Goal: Task Accomplishment & Management: Use online tool/utility

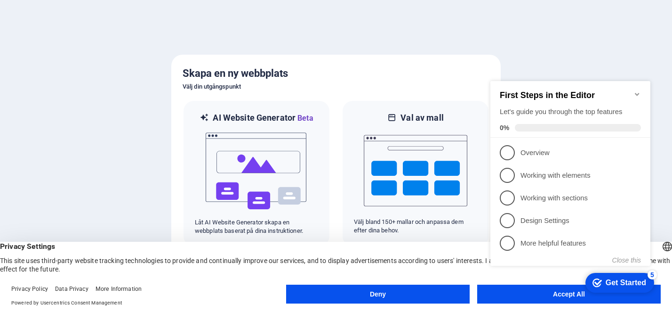
click at [538, 295] on div "checkmark Get Started 5 First Steps in the Editor Let's guide you through the t…" at bounding box center [572, 182] width 171 height 228
click at [635, 90] on icon "Minimize checklist" at bounding box center [638, 94] width 8 height 8
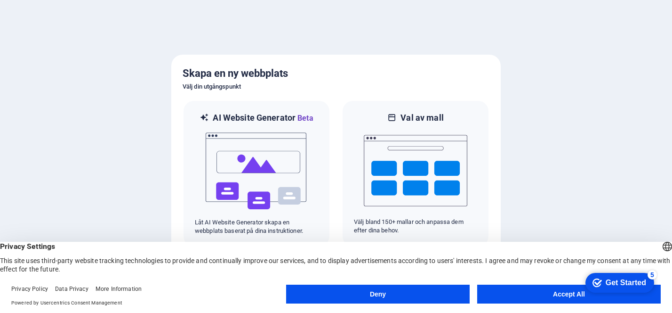
click at [524, 299] on button "Accept All" at bounding box center [569, 293] width 184 height 19
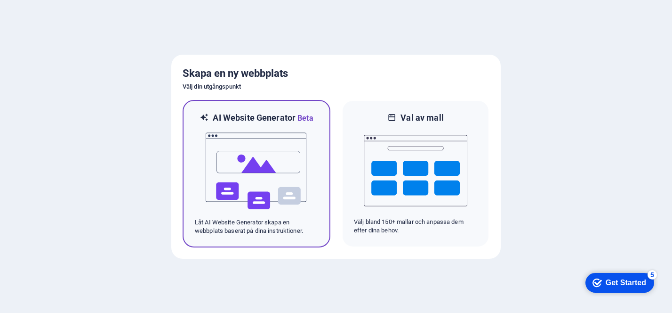
click at [275, 161] on img at bounding box center [257, 171] width 104 height 94
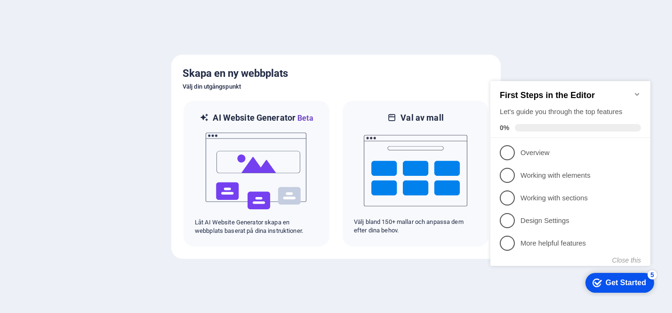
click at [637, 90] on icon "Minimize checklist" at bounding box center [638, 94] width 8 height 8
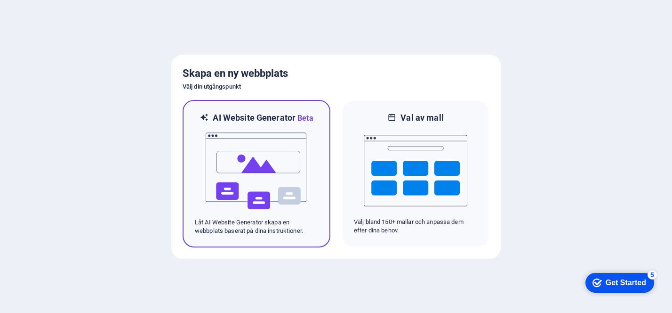
click at [294, 154] on img at bounding box center [257, 171] width 104 height 94
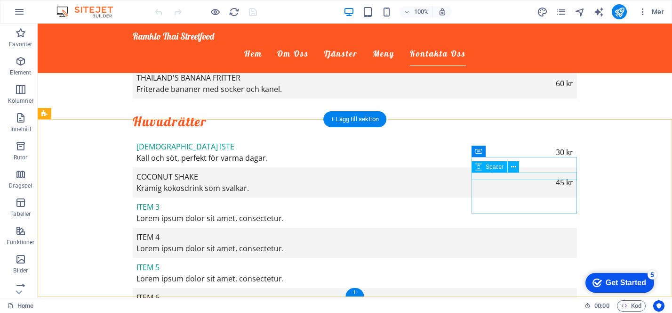
scroll to position [1820, 0]
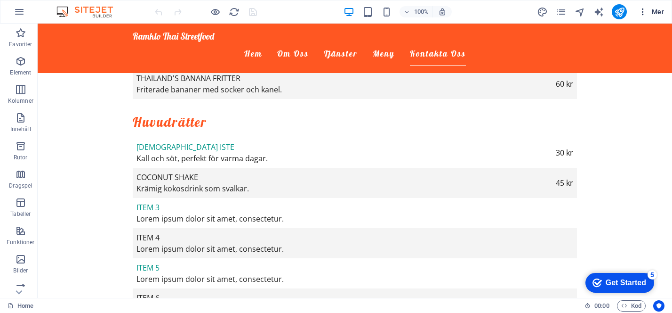
click at [641, 10] on icon "button" at bounding box center [643, 11] width 9 height 9
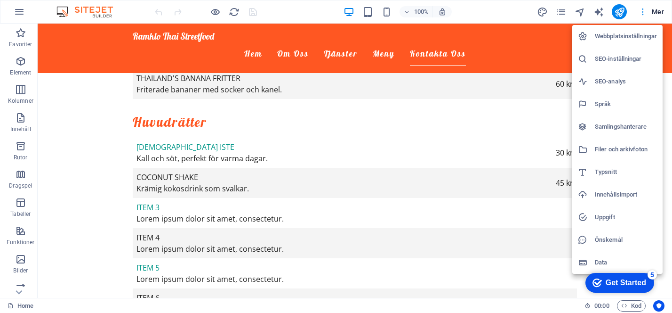
click at [641, 10] on div at bounding box center [336, 156] width 672 height 313
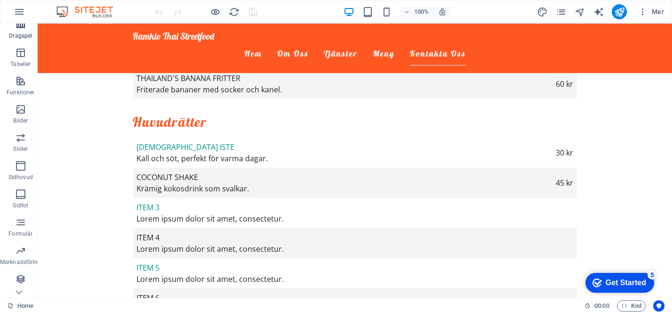
scroll to position [150, 0]
click at [617, 9] on icon "publish" at bounding box center [620, 12] width 11 height 11
